Goal: Complete application form

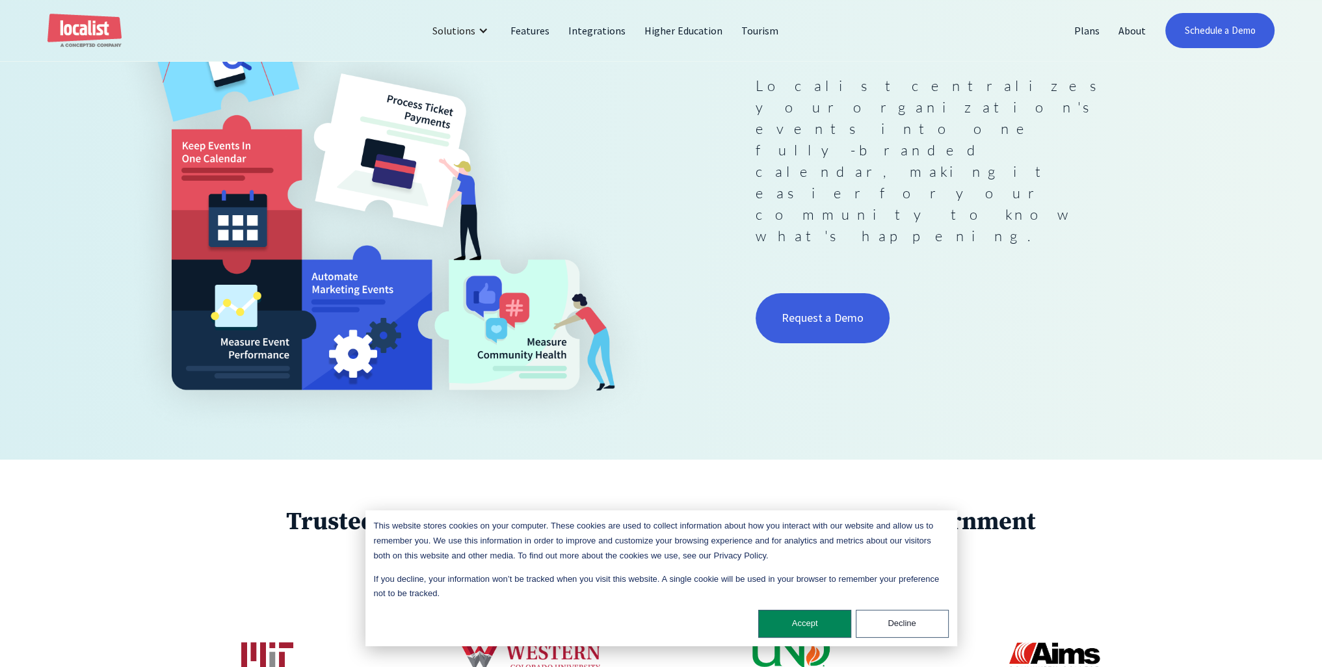
scroll to position [520, 0]
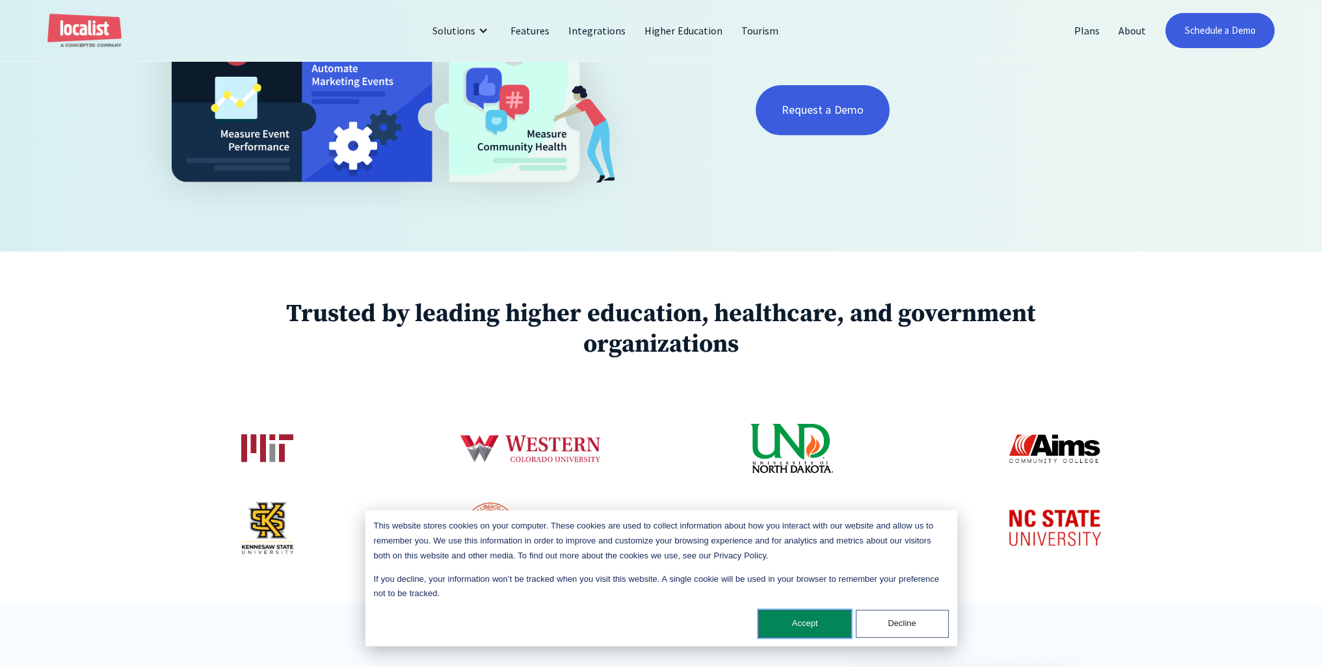
click at [811, 617] on button "Accept" at bounding box center [804, 624] width 93 height 28
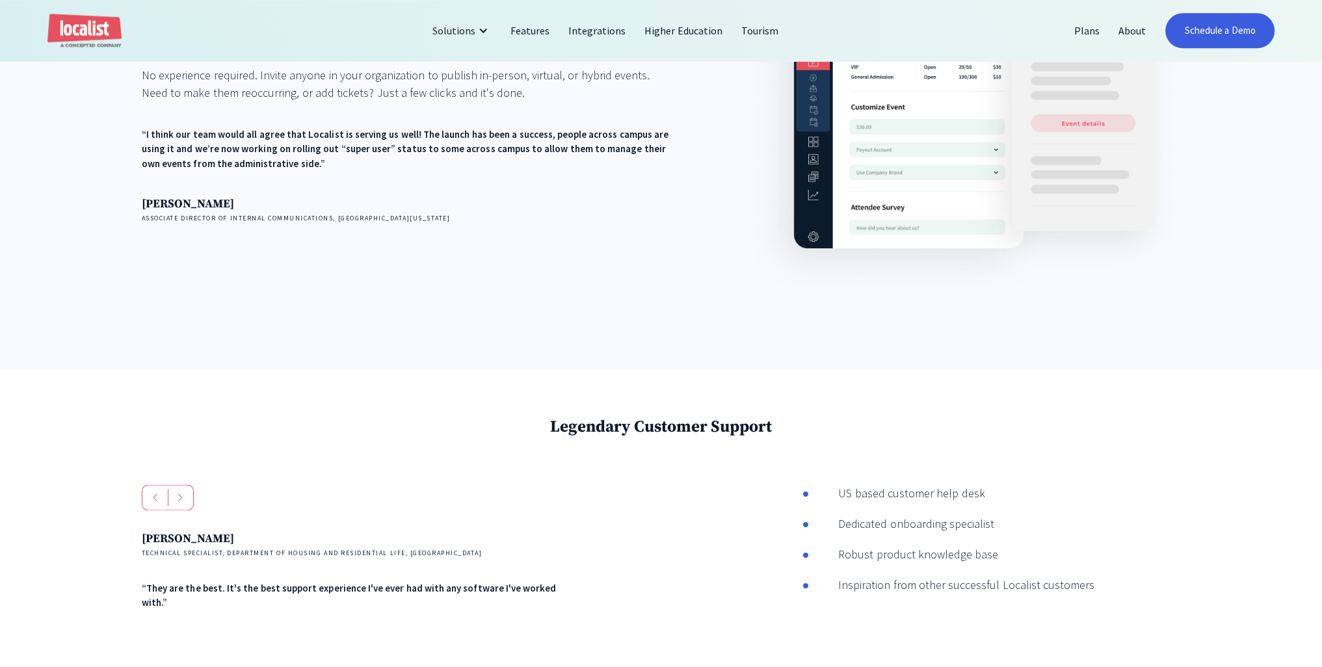
scroll to position [2081, 0]
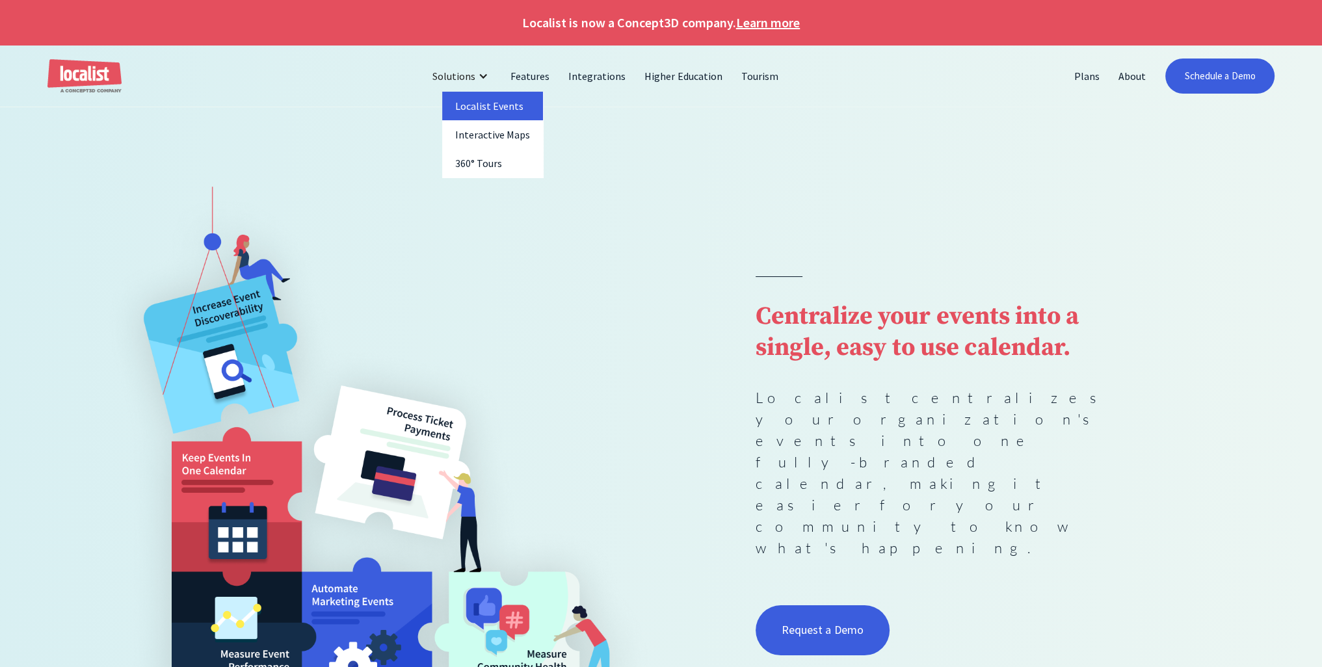
click at [494, 107] on link "Localist Events" at bounding box center [492, 106] width 101 height 29
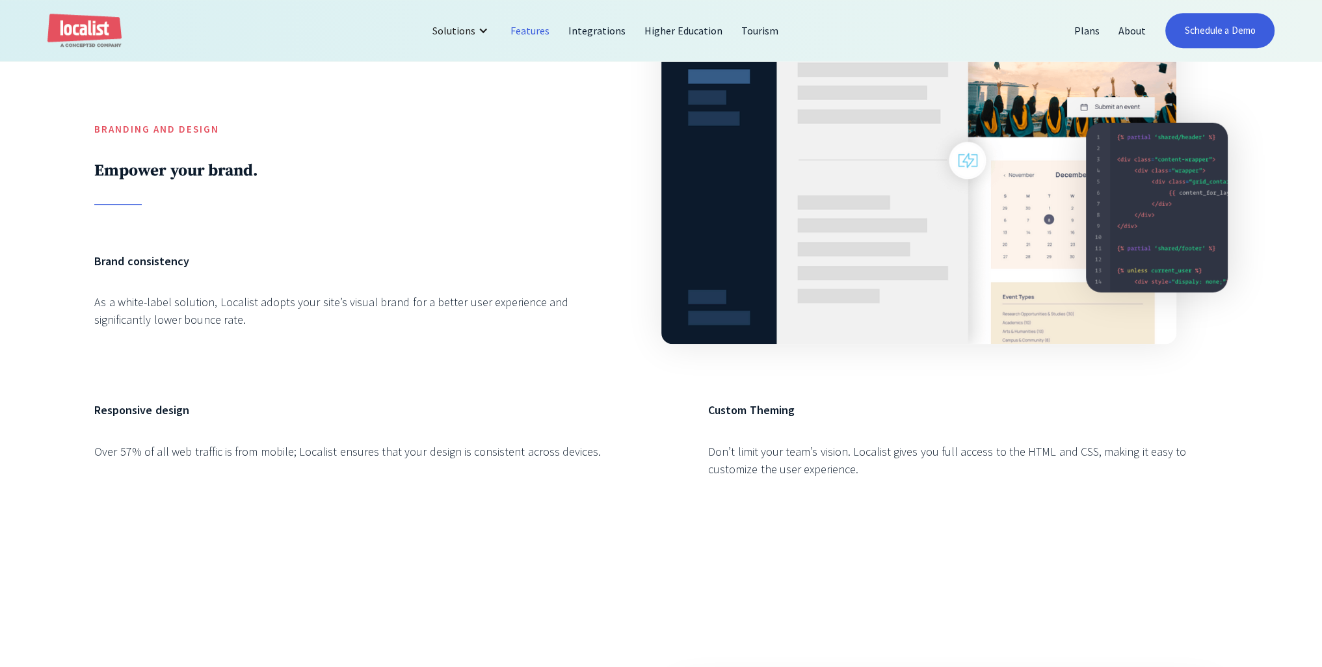
scroll to position [780, 0]
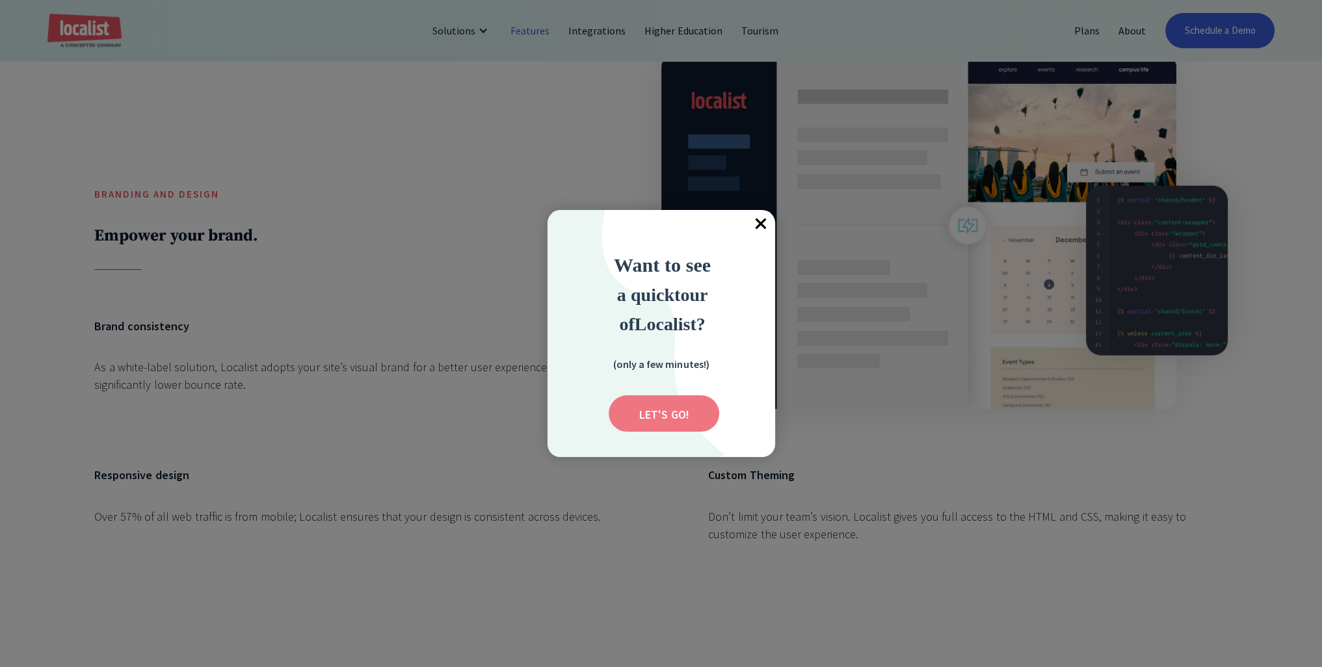
click at [653, 397] on input "Submit" at bounding box center [664, 413] width 111 height 36
